Goal: Task Accomplishment & Management: Use online tool/utility

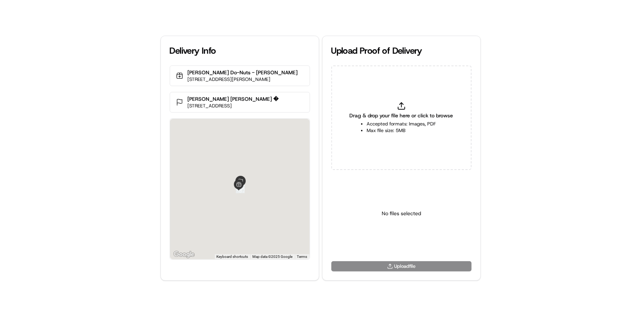
click at [416, 128] on li "Max file size: 5MB" at bounding box center [401, 130] width 69 height 7
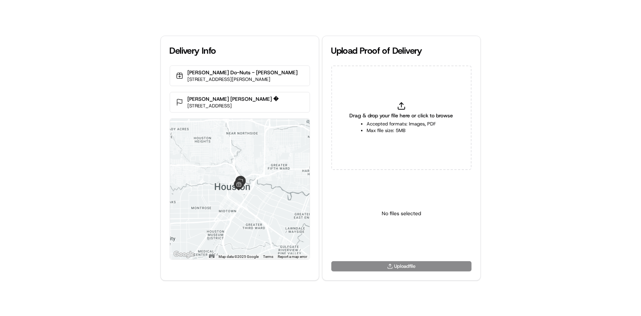
type input "C:\fakepath\HandedToCustomer (1).png"
click at [410, 243] on html "Delivery Info [PERSON_NAME] Do-Nuts - [PERSON_NAME] [STREET_ADDRESS][PERSON_NAM…" at bounding box center [320, 158] width 641 height 316
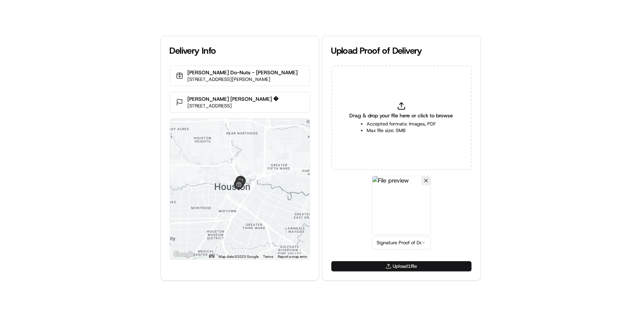
click at [419, 265] on button "Upload 1 file" at bounding box center [401, 266] width 140 height 10
